Goal: Information Seeking & Learning: Learn about a topic

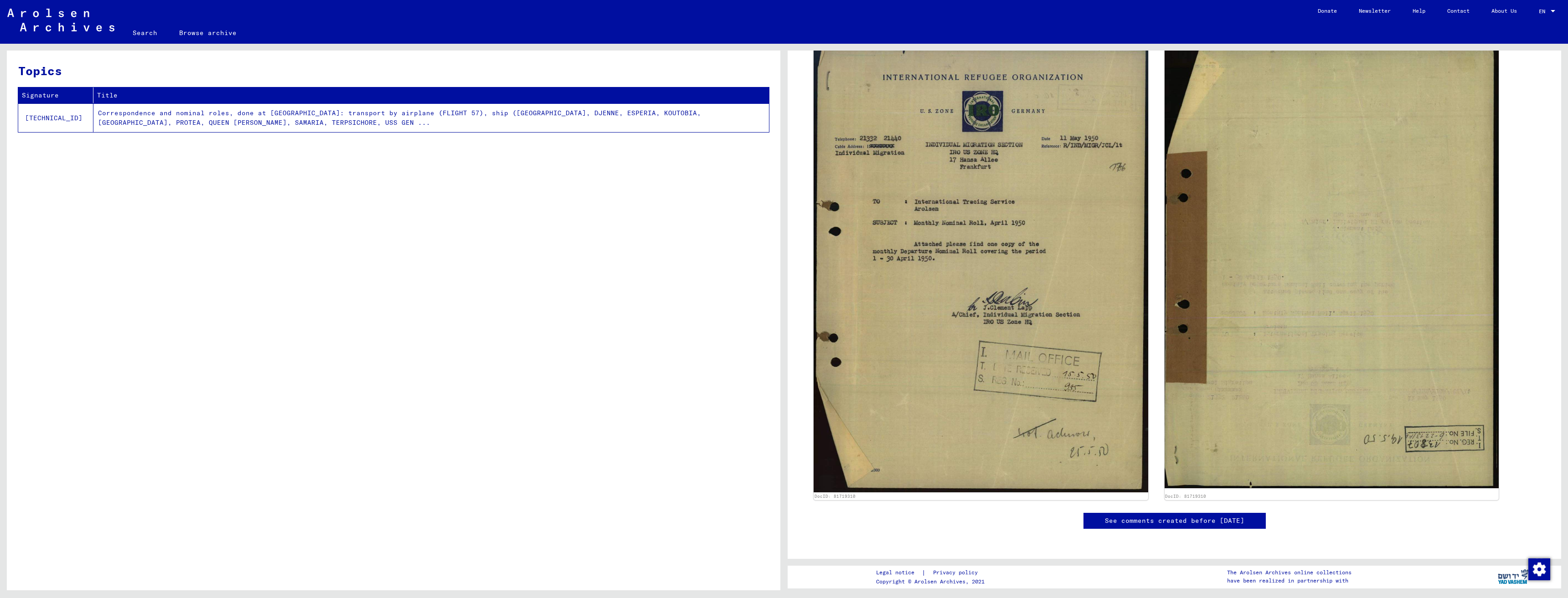
scroll to position [549, 0]
click at [156, 120] on td "Correspondence and nominal roles, done at [GEOGRAPHIC_DATA]: transport by airpl…" at bounding box center [432, 117] width 676 height 29
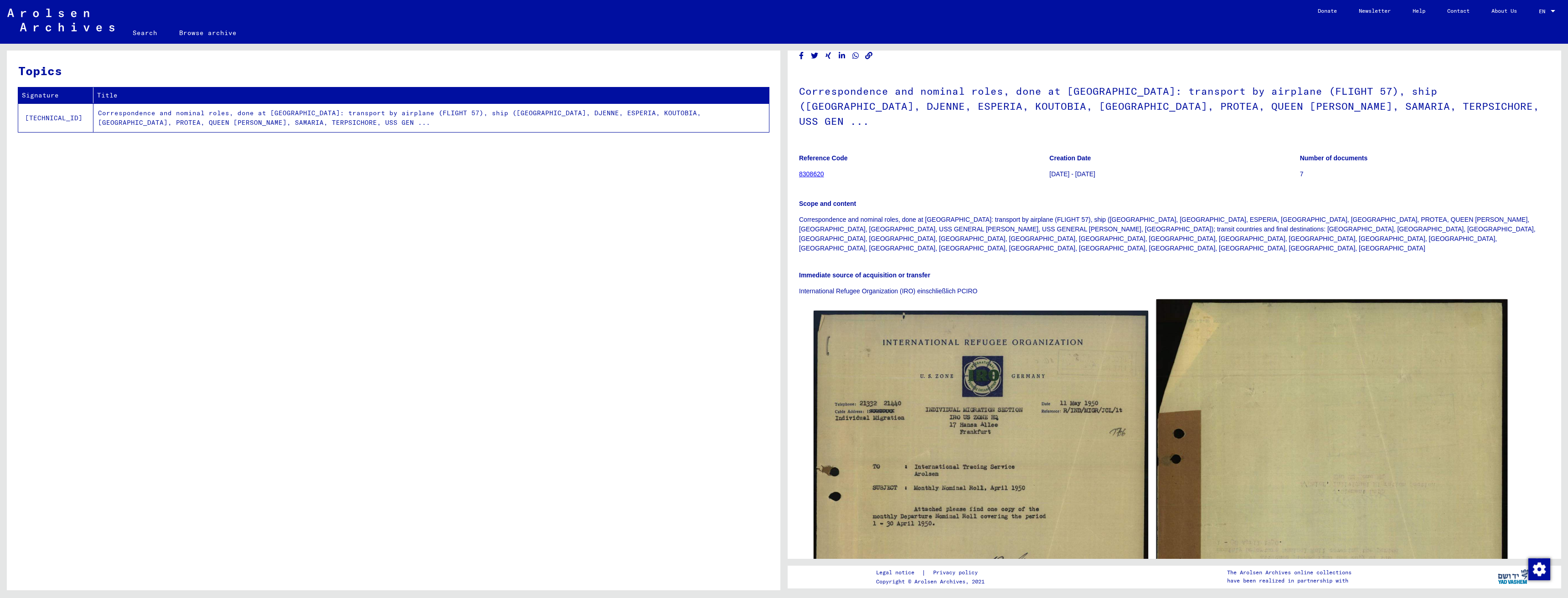
scroll to position [0, 0]
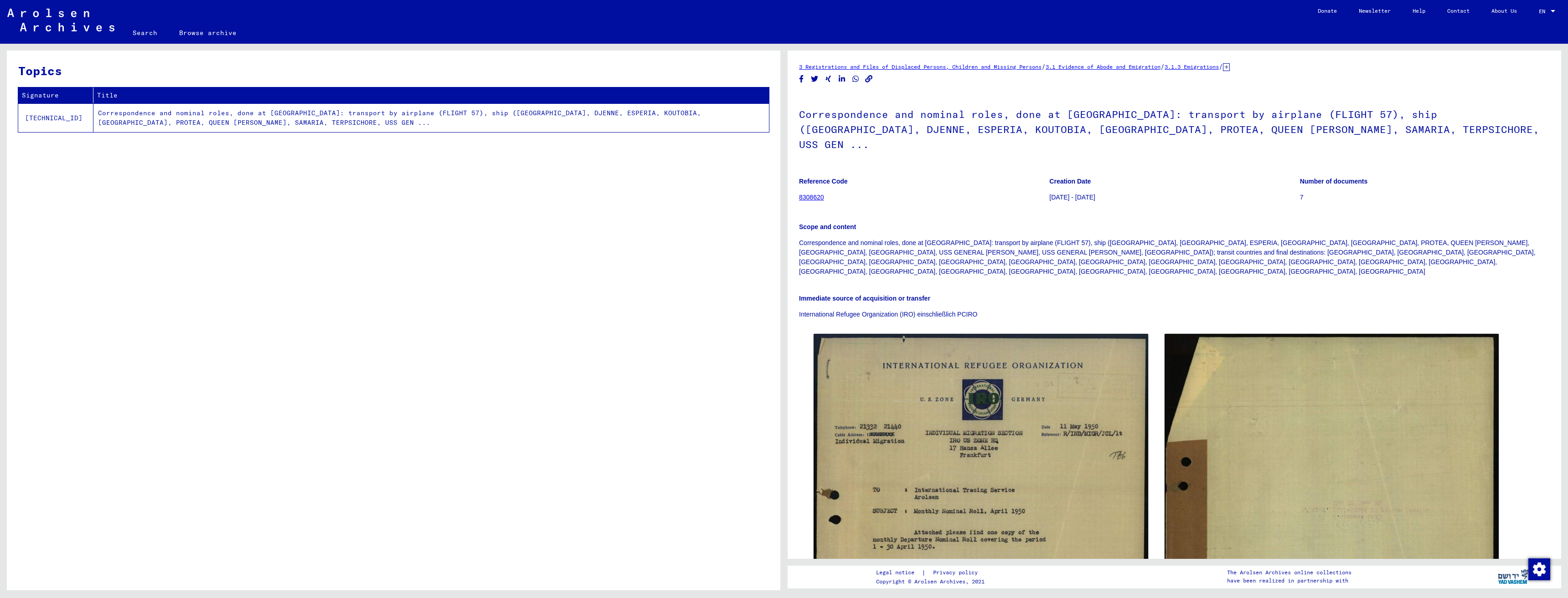
click at [810, 193] on link "8308620" at bounding box center [811, 197] width 25 height 7
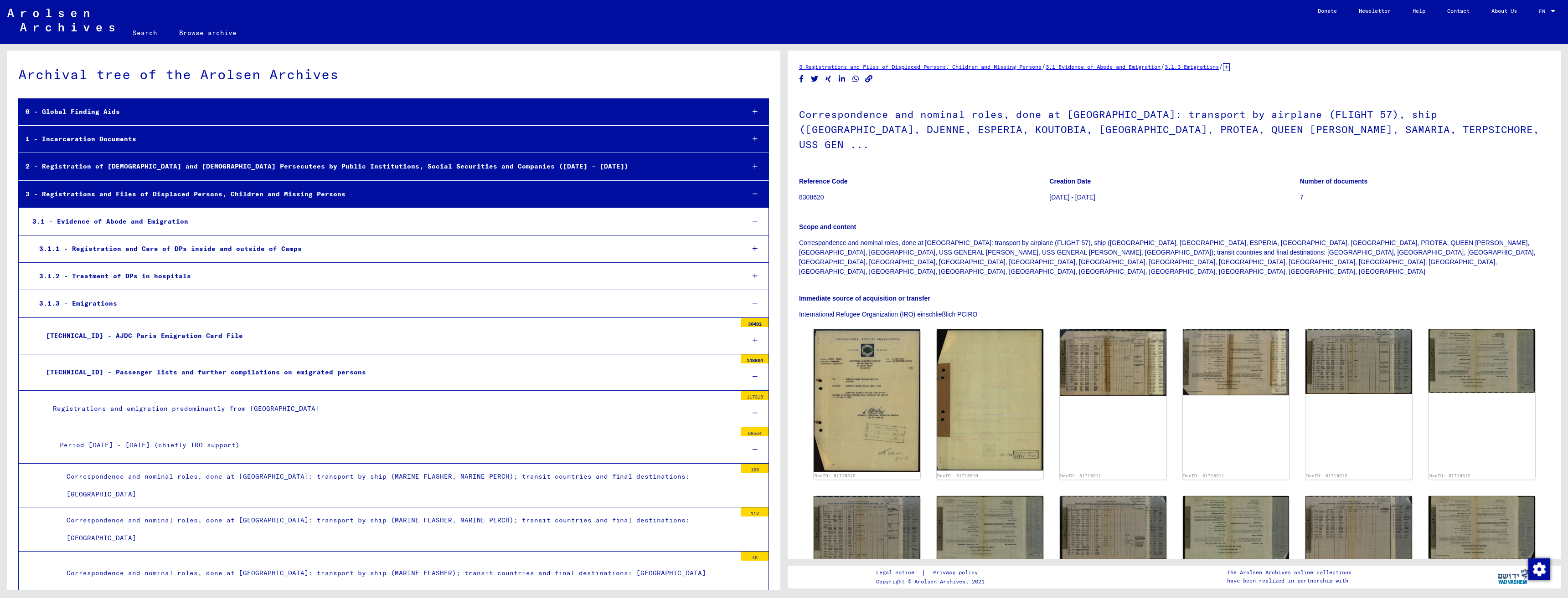
scroll to position [5136, 0]
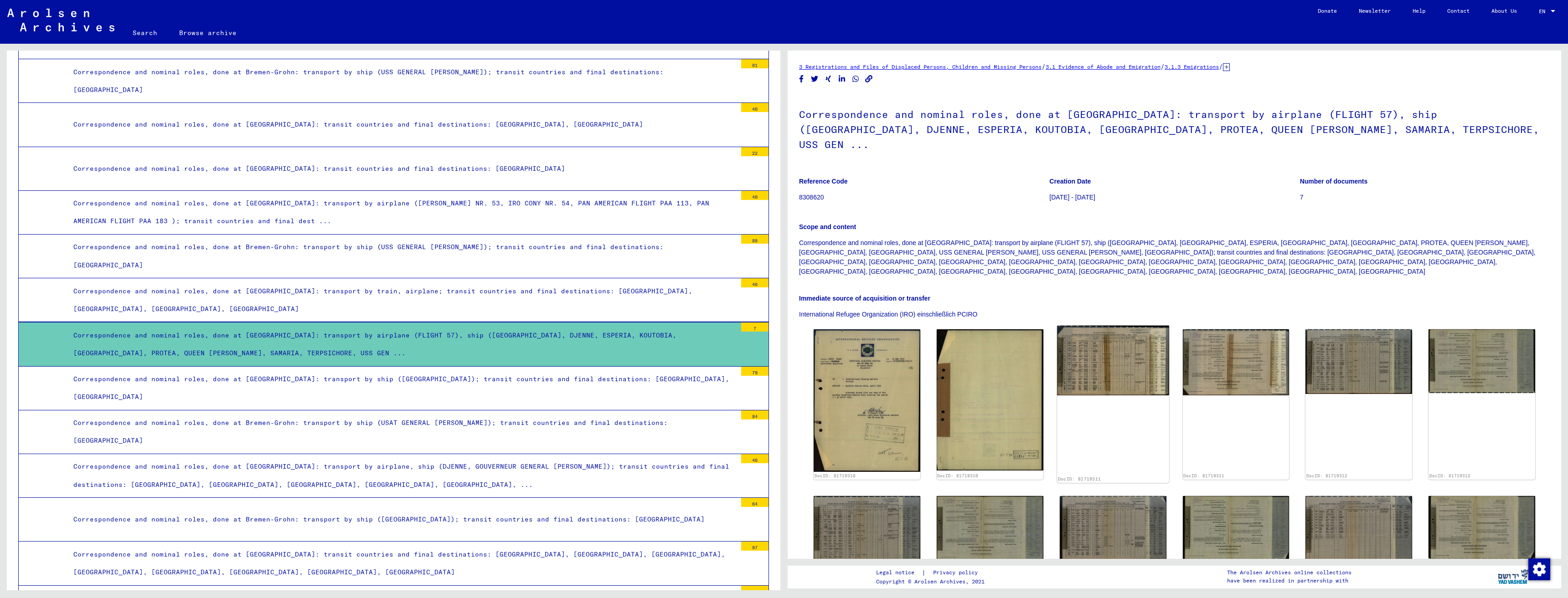
click at [1105, 329] on img at bounding box center [1113, 360] width 112 height 70
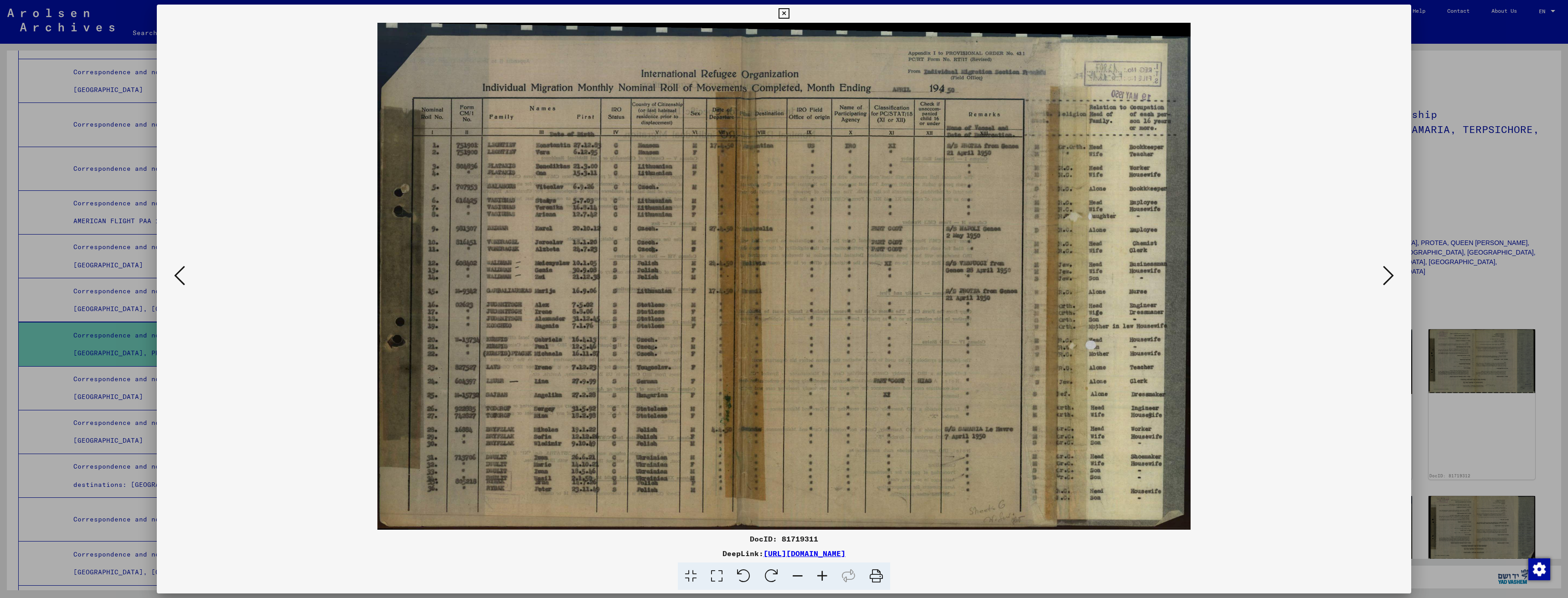
click at [1387, 273] on icon at bounding box center [1388, 276] width 11 height 22
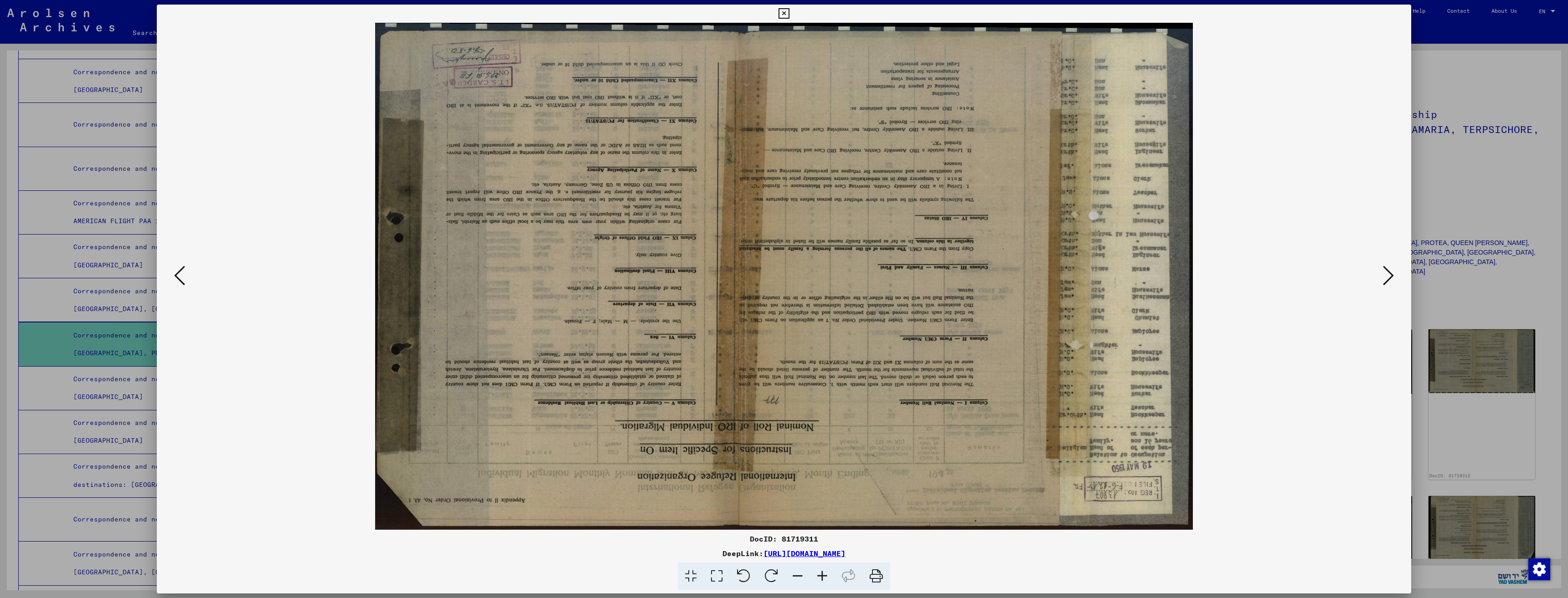
click at [1387, 273] on icon at bounding box center [1388, 276] width 11 height 22
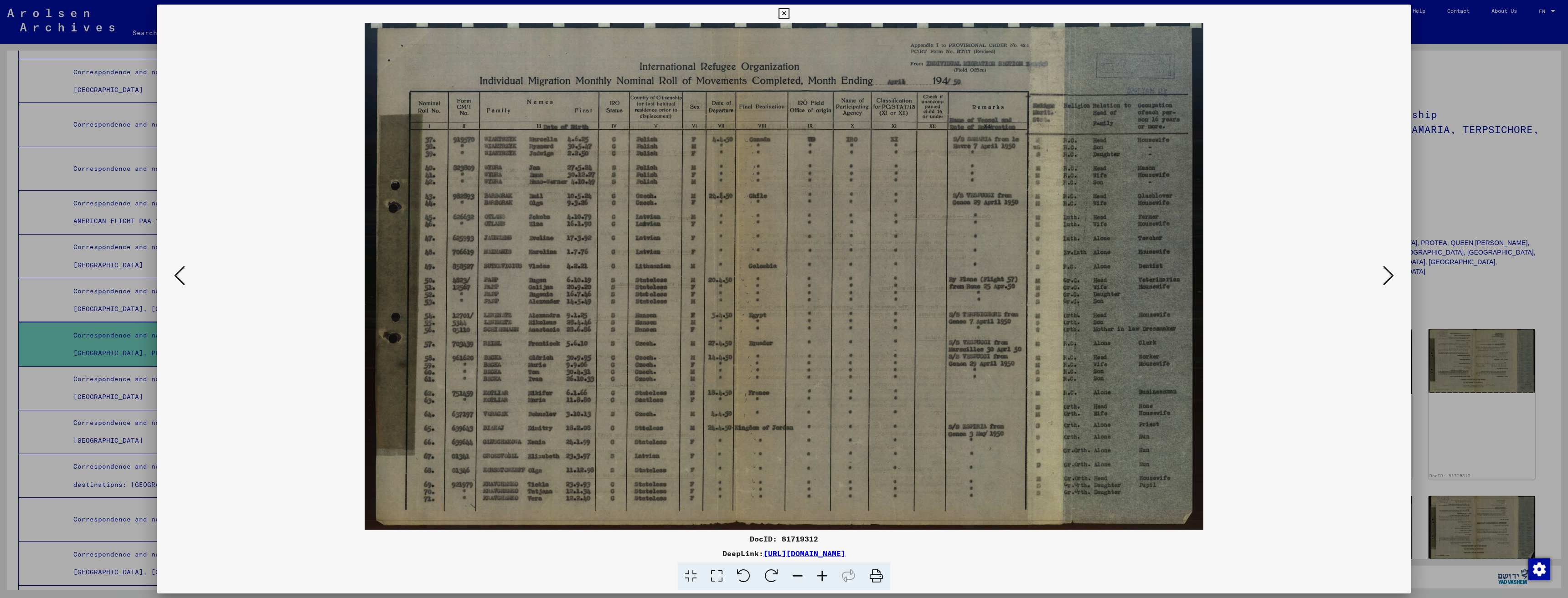
click at [1388, 266] on icon at bounding box center [1388, 276] width 11 height 22
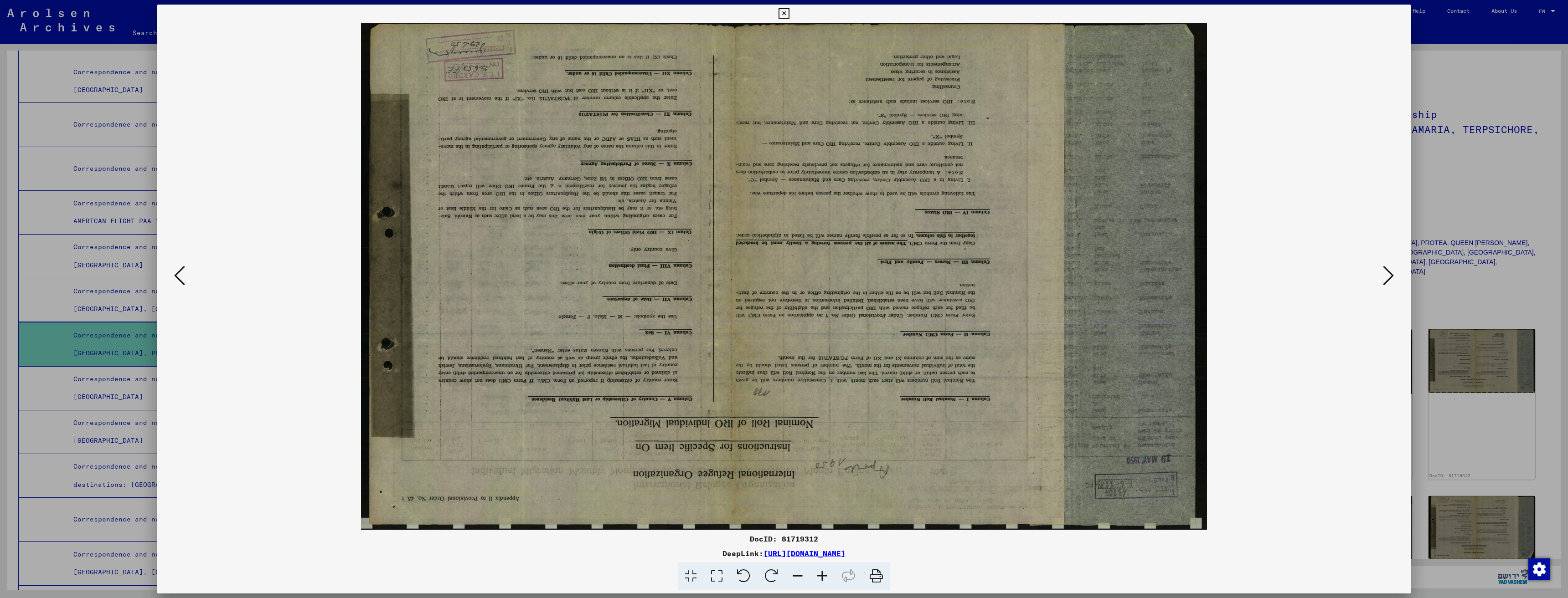
click at [1387, 266] on icon at bounding box center [1388, 276] width 11 height 22
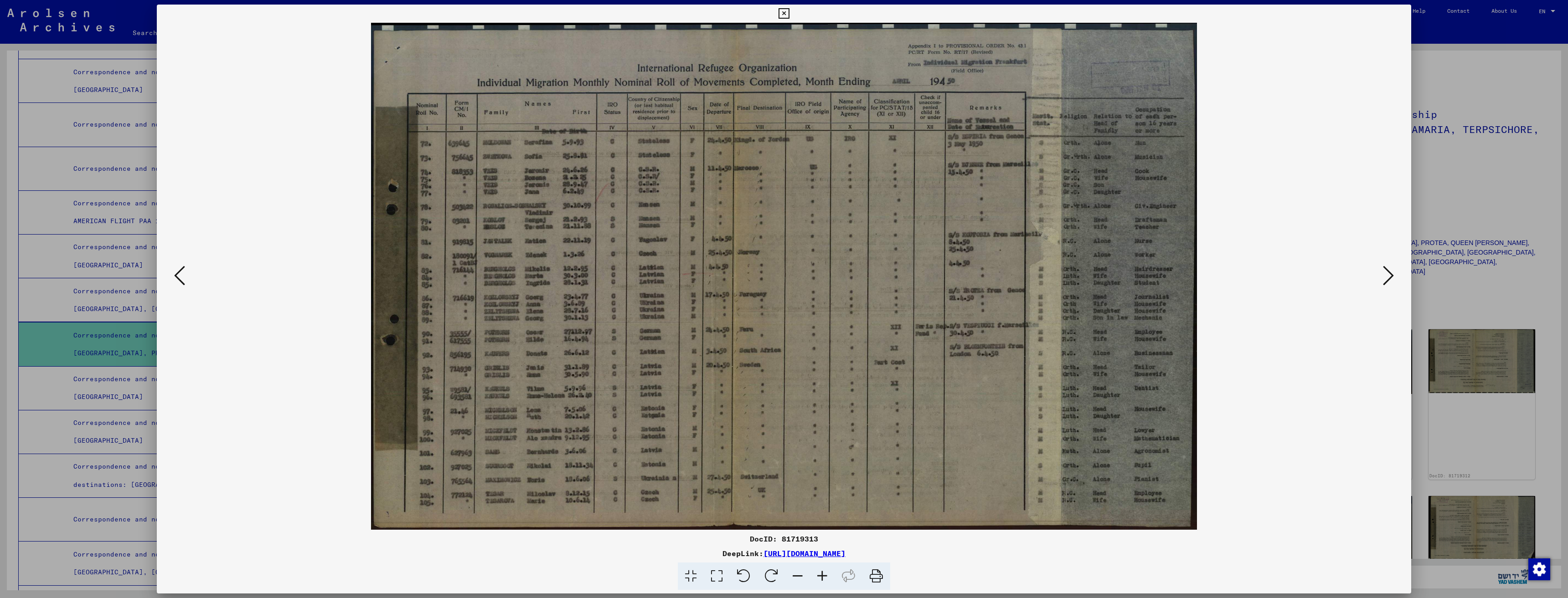
click at [1388, 259] on div at bounding box center [784, 276] width 1255 height 507
click at [1388, 268] on icon at bounding box center [1388, 276] width 11 height 22
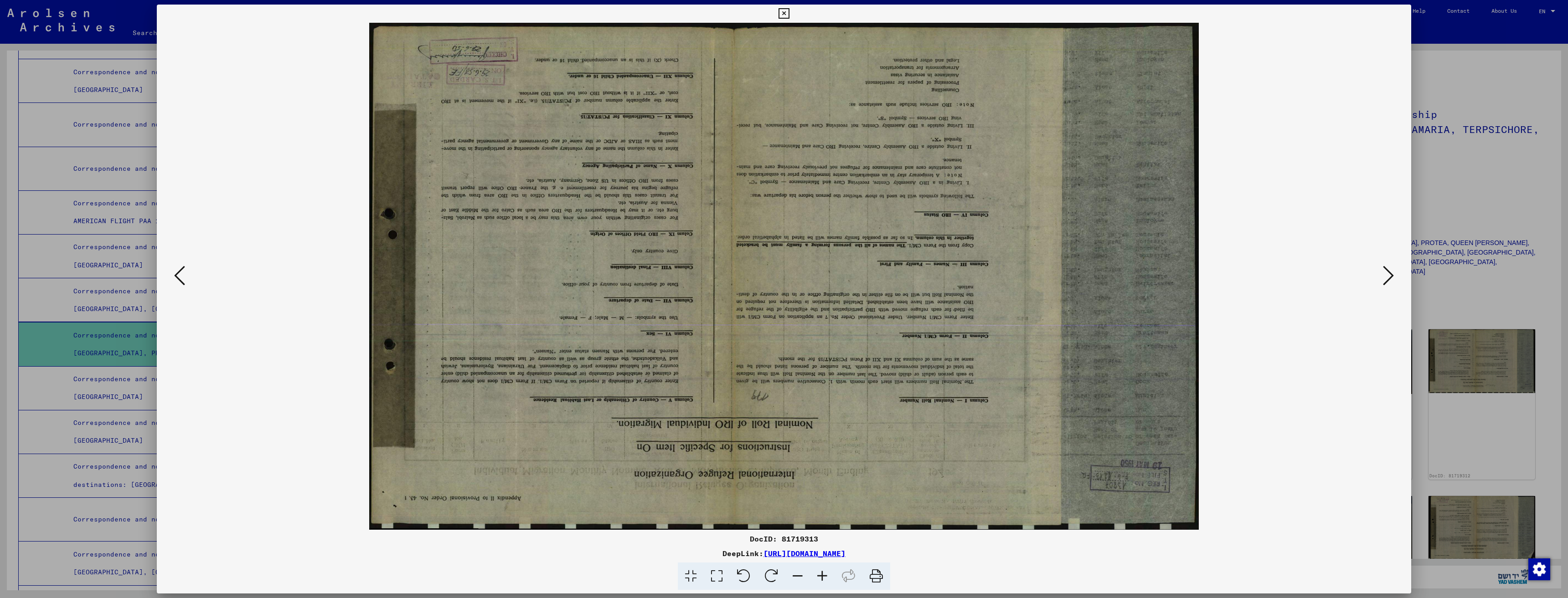
click at [178, 278] on icon at bounding box center [180, 276] width 11 height 22
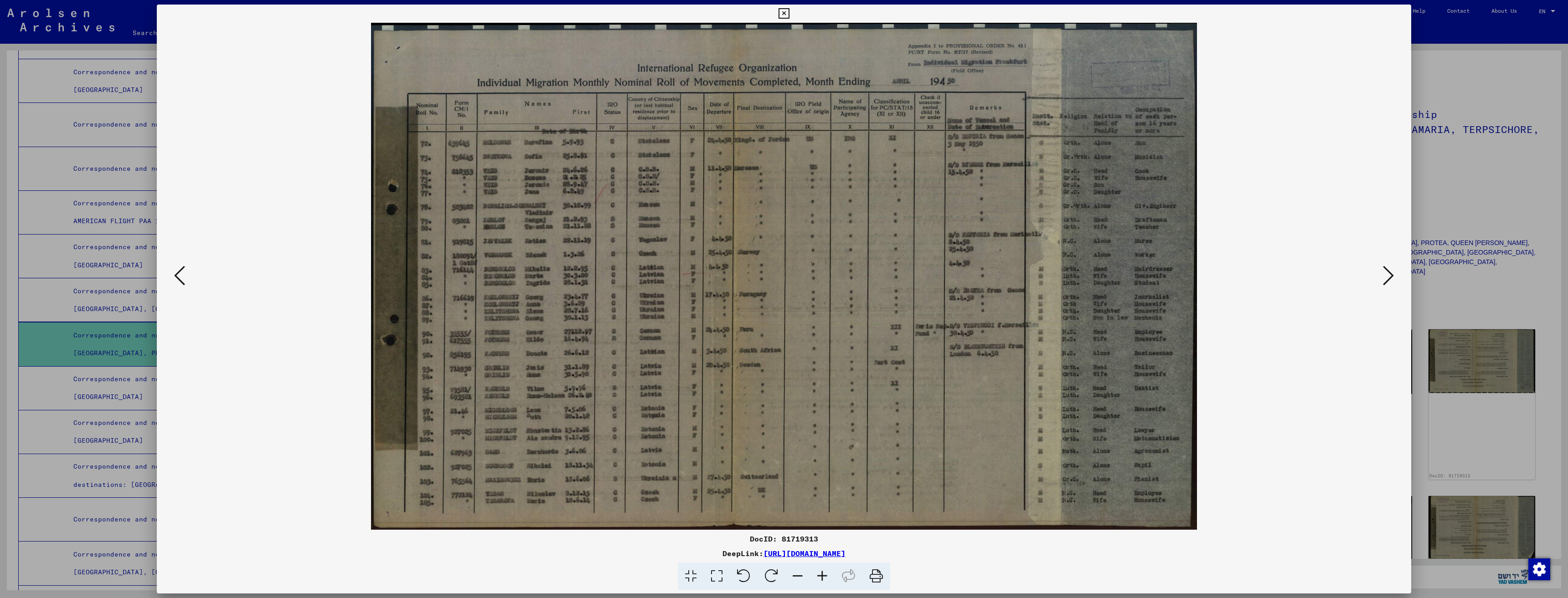
click at [1387, 265] on icon at bounding box center [1388, 276] width 11 height 22
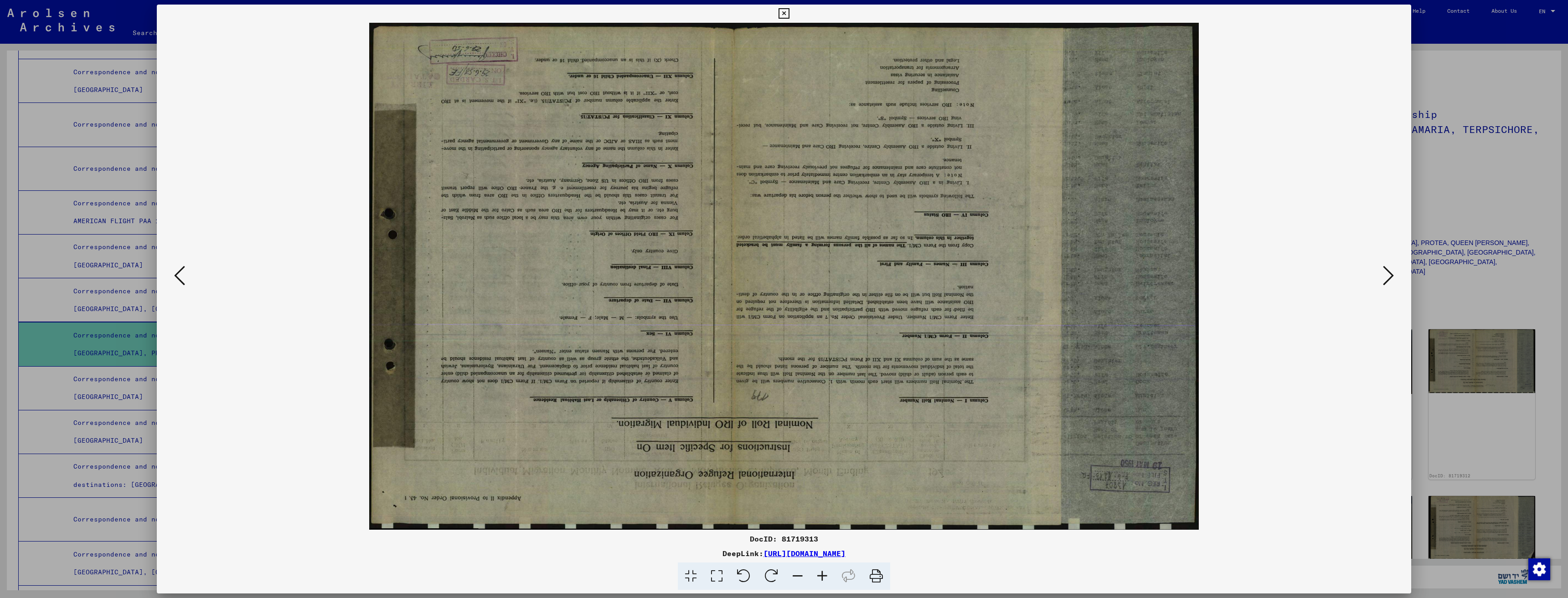
click at [1387, 265] on icon at bounding box center [1388, 276] width 11 height 22
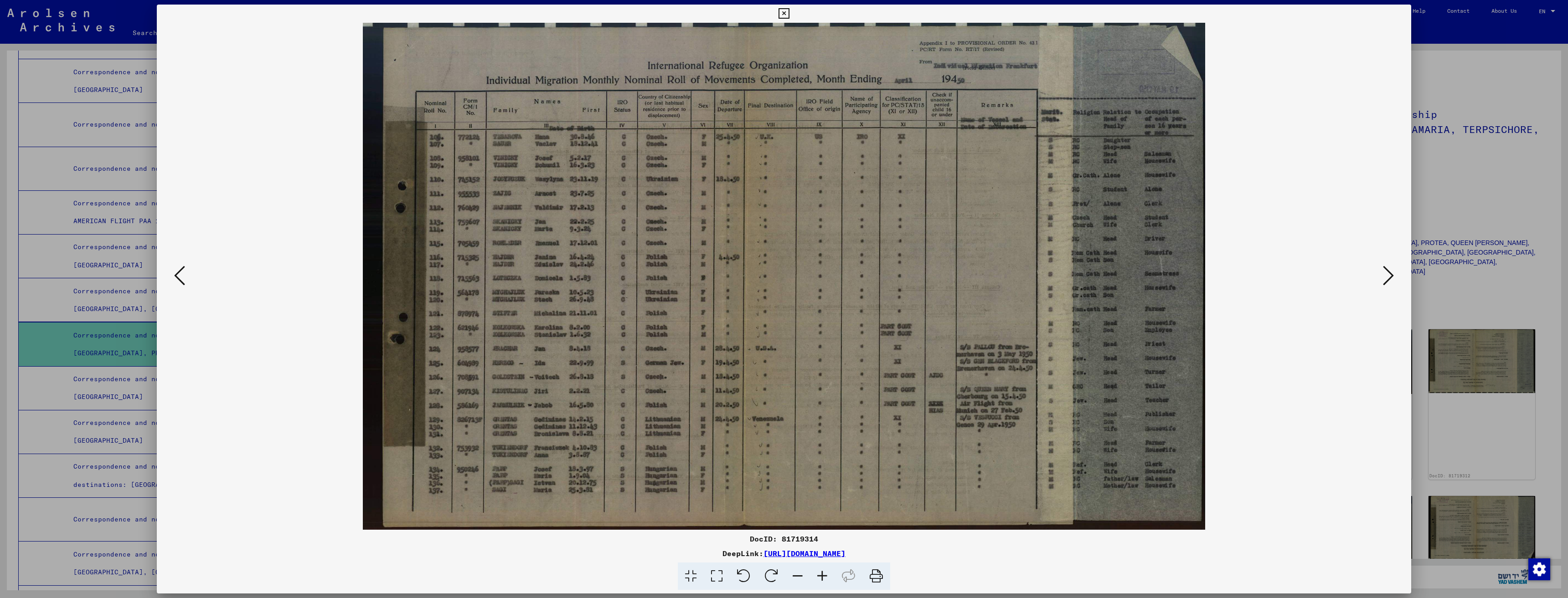
click at [1389, 271] on icon at bounding box center [1388, 276] width 11 height 22
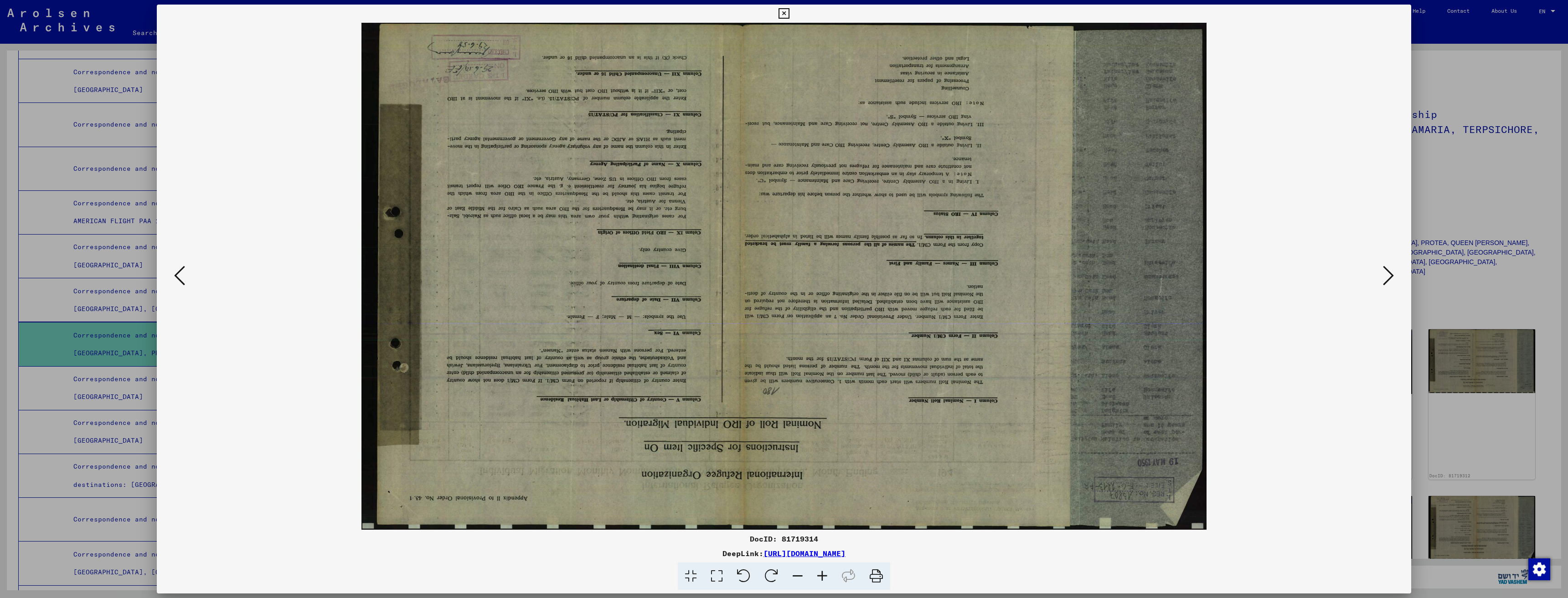
click at [1389, 272] on icon at bounding box center [1388, 276] width 11 height 22
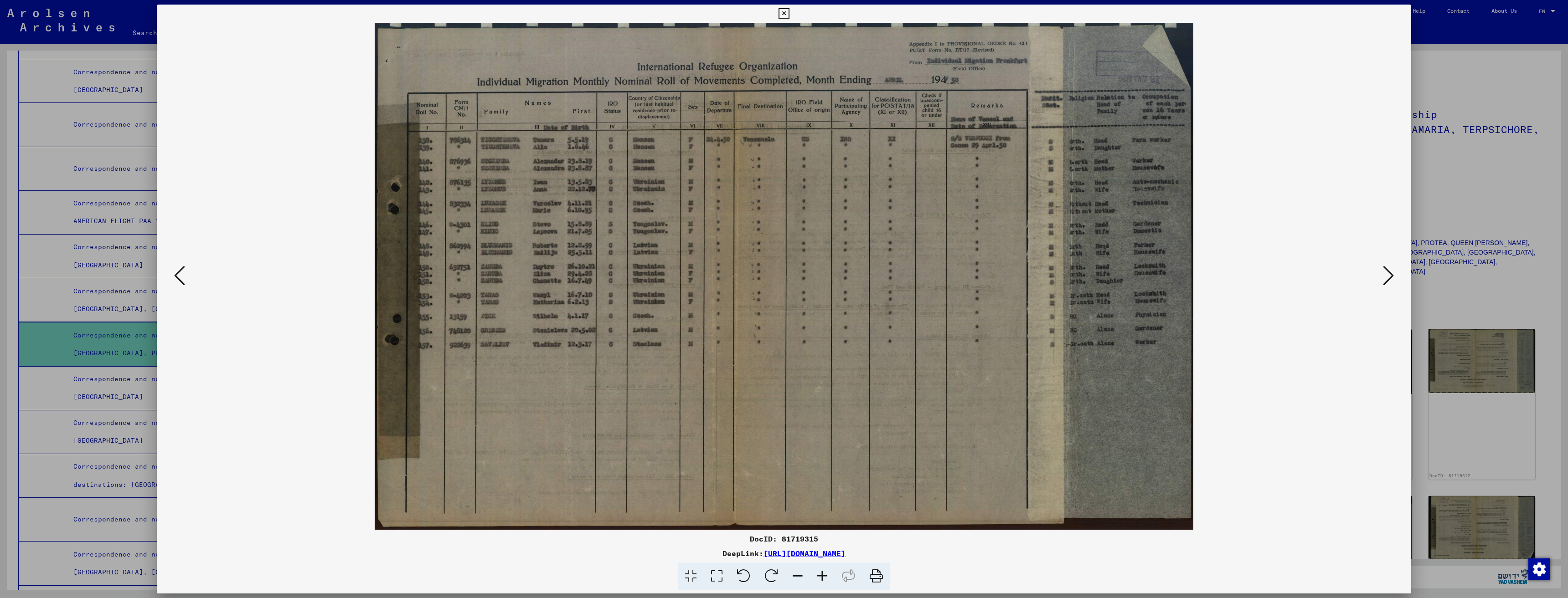
click at [1388, 269] on icon at bounding box center [1388, 276] width 11 height 22
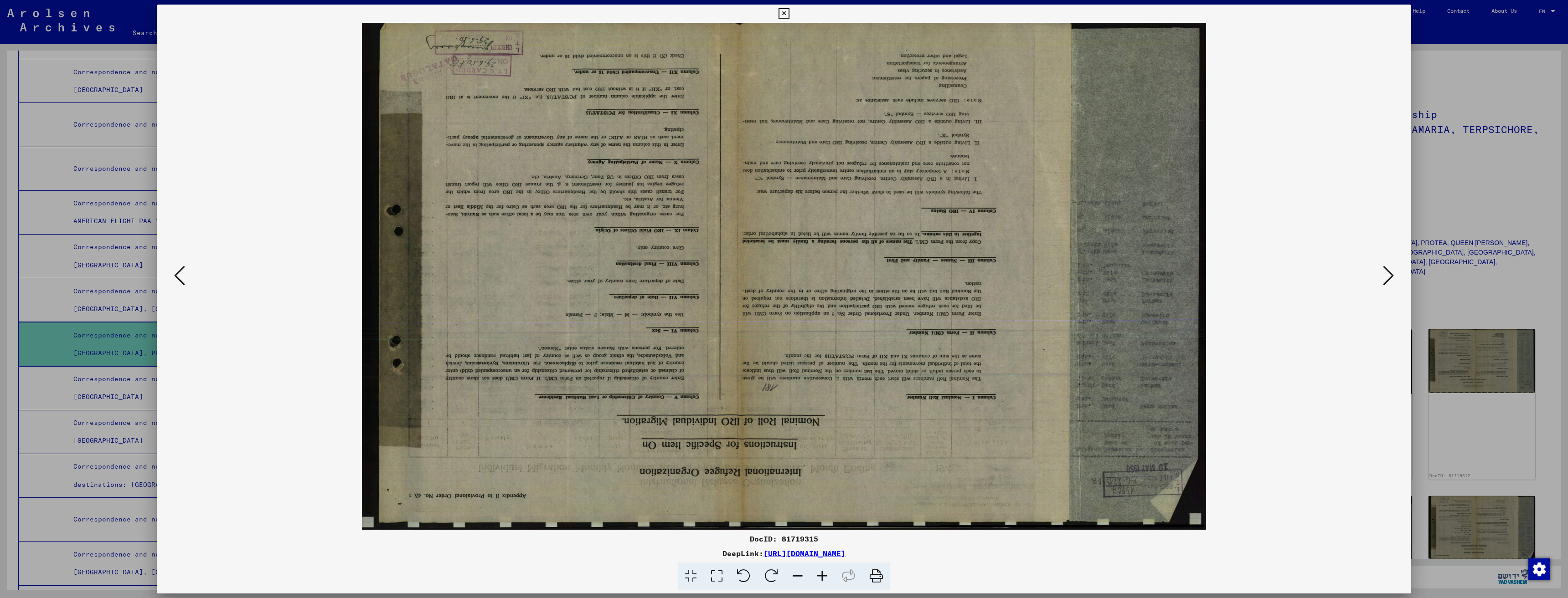
click at [1388, 269] on icon at bounding box center [1388, 276] width 11 height 22
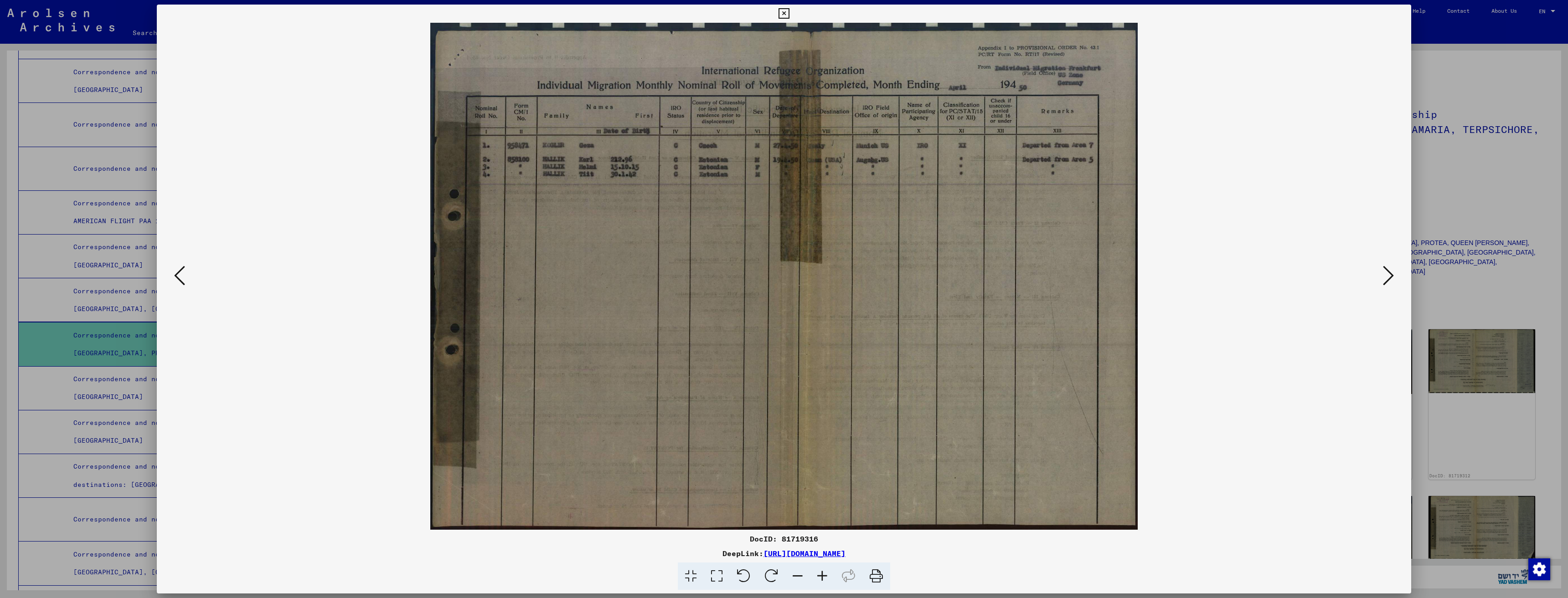
click at [1388, 269] on icon at bounding box center [1388, 276] width 11 height 22
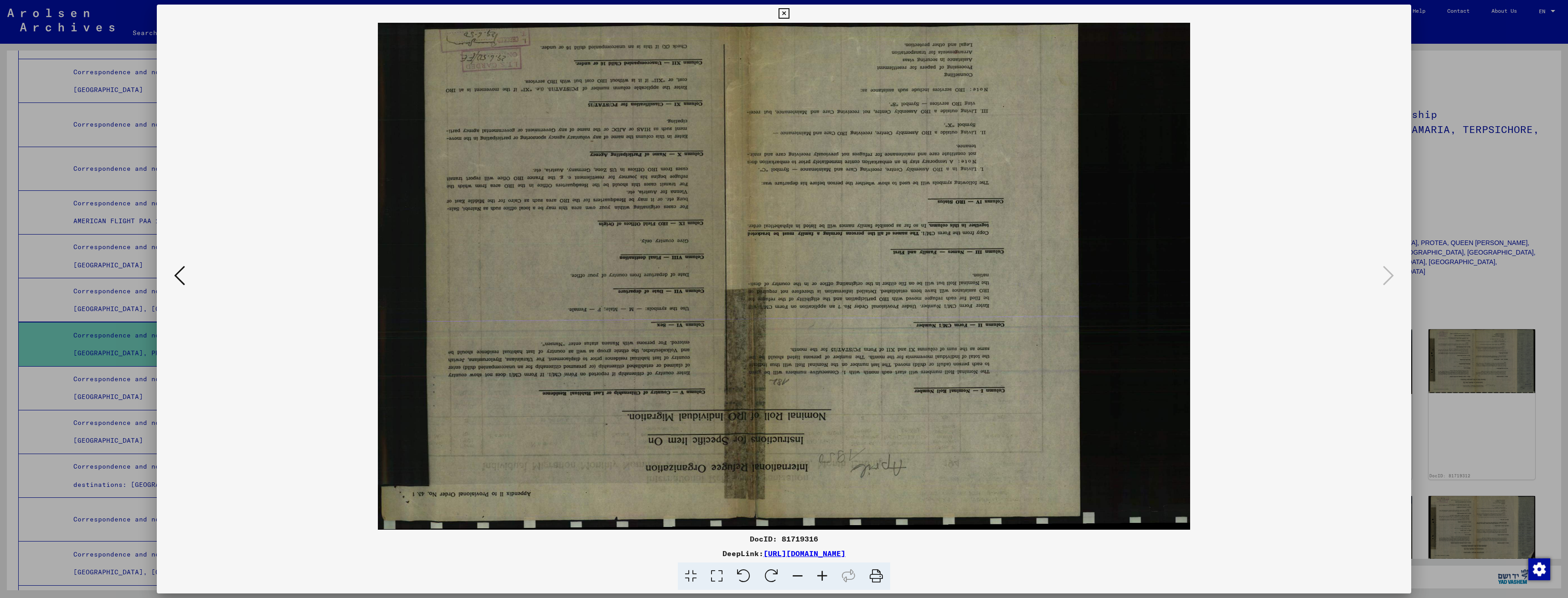
click at [0, 256] on div at bounding box center [784, 299] width 1568 height 598
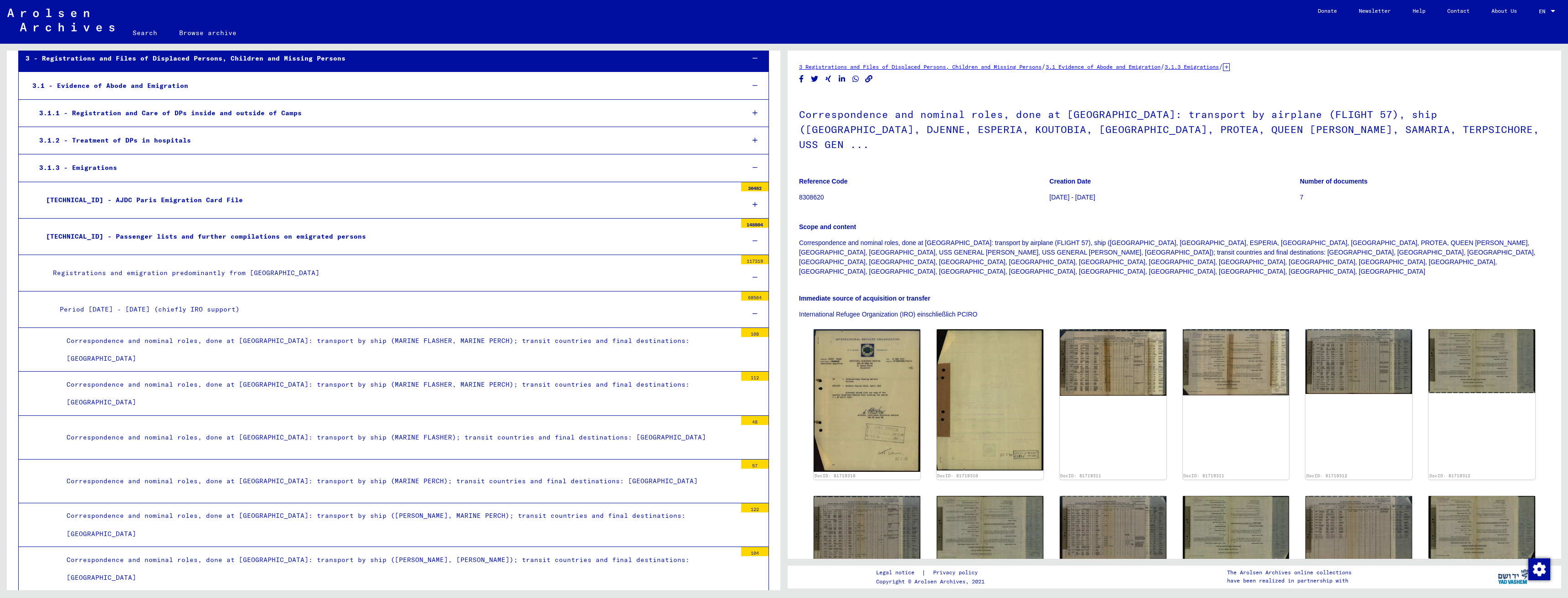
scroll to position [0, 0]
